Goal: Complete application form: Complete application form

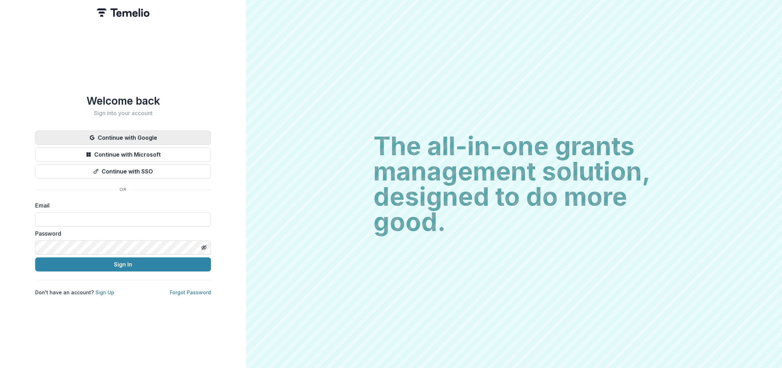
click at [132, 136] on button "Continue with Google" at bounding box center [123, 138] width 176 height 14
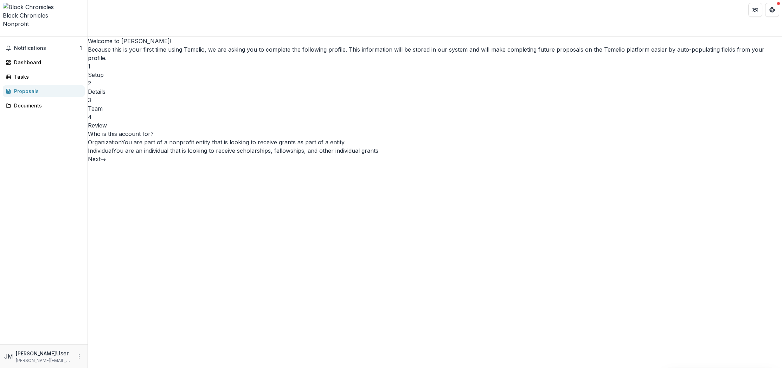
click at [106, 163] on button "Next" at bounding box center [97, 159] width 18 height 8
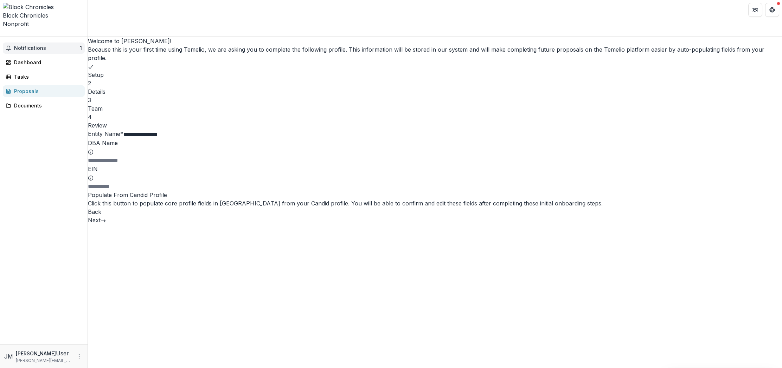
click at [45, 43] on button "Notifications 1" at bounding box center [44, 48] width 82 height 11
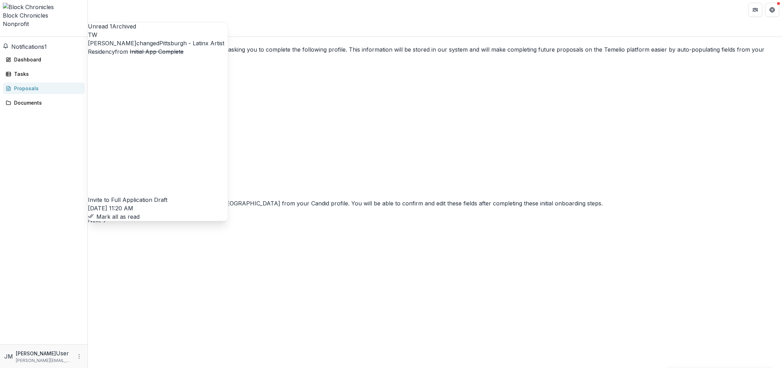
click at [193, 55] on link "Pittsburgh - Latinx Artist Residency" at bounding box center [156, 47] width 136 height 15
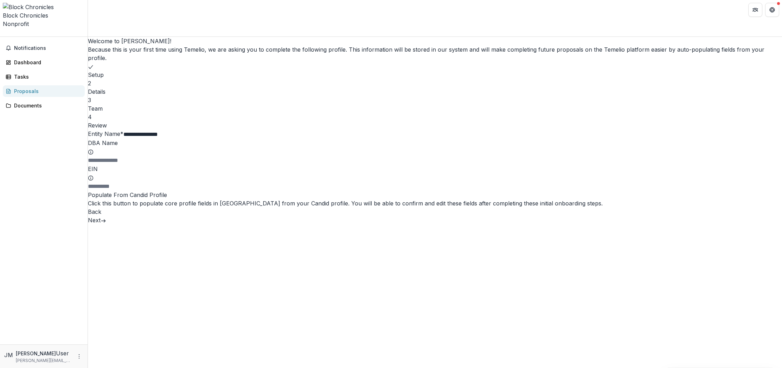
click at [106, 225] on button "Next" at bounding box center [97, 220] width 18 height 8
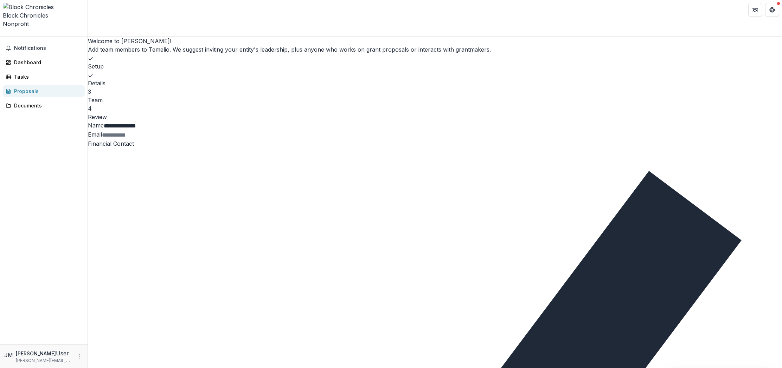
type input "**********"
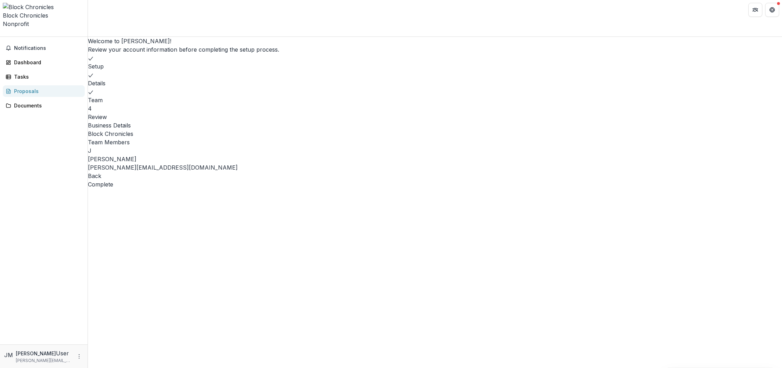
click at [113, 189] on button "Complete" at bounding box center [100, 184] width 25 height 8
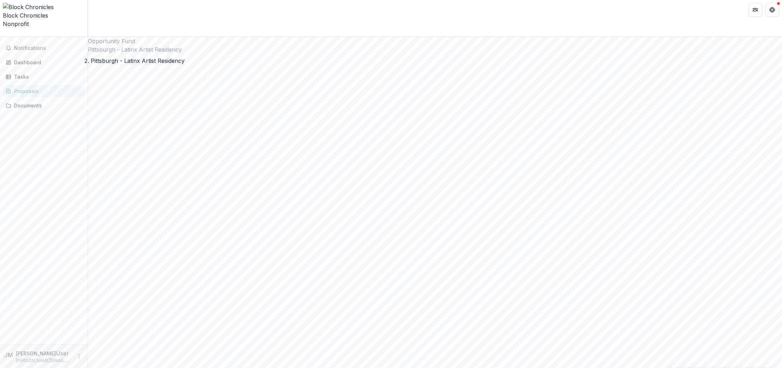
type input "*******"
drag, startPoint x: 355, startPoint y: 81, endPoint x: 347, endPoint y: 81, distance: 7.7
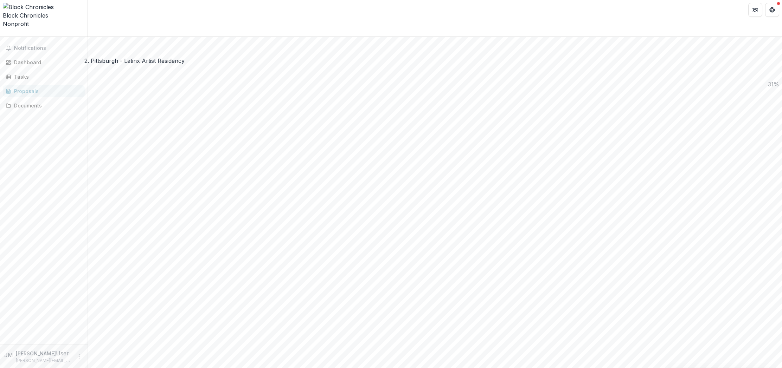
drag, startPoint x: 378, startPoint y: 275, endPoint x: 370, endPoint y: 275, distance: 7.7
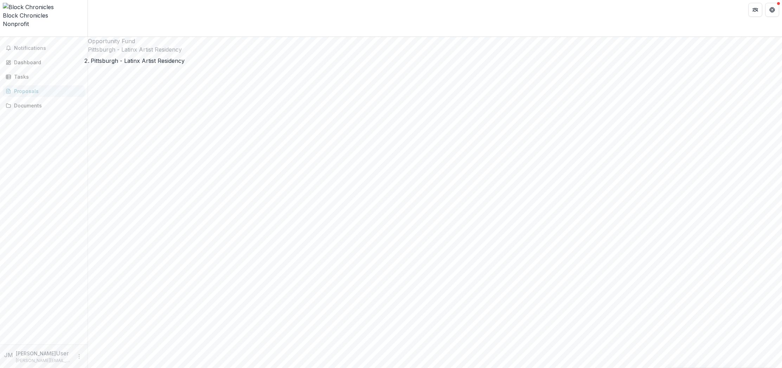
scroll to position [0, 0]
